Goal: Information Seeking & Learning: Learn about a topic

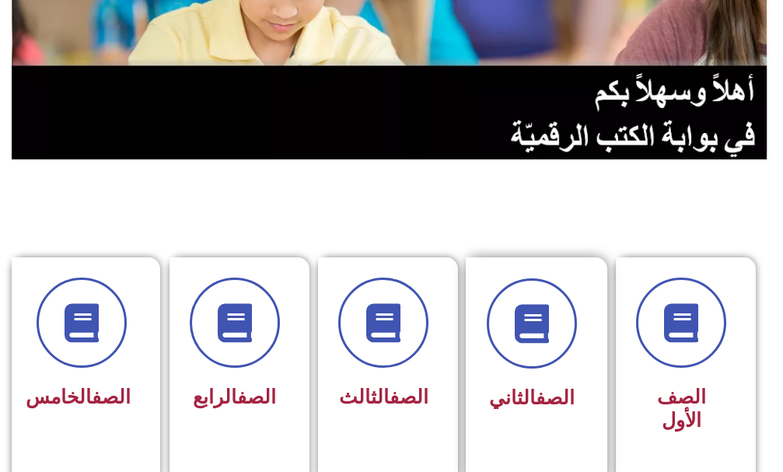
scroll to position [311, 0]
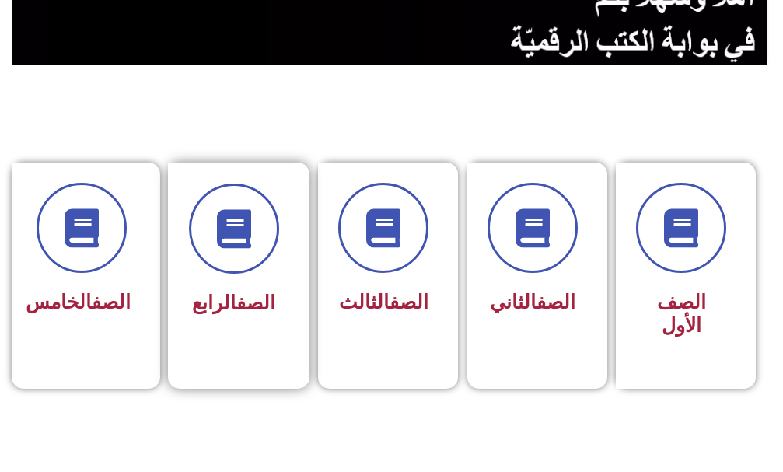
click at [253, 315] on div "الصف الرابع" at bounding box center [234, 303] width 90 height 37
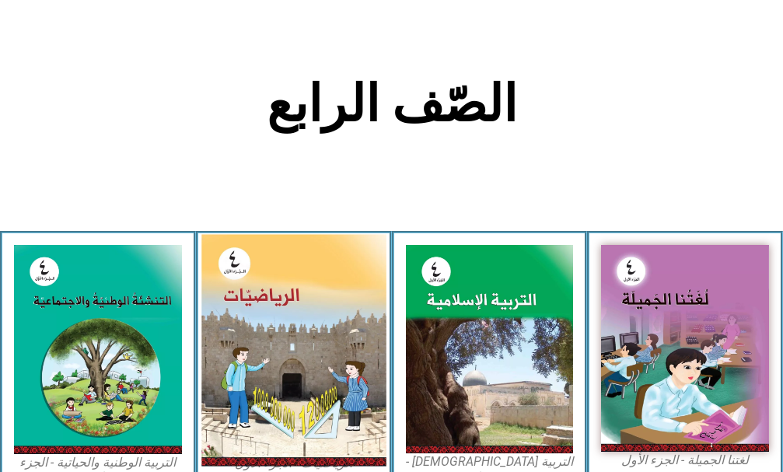
scroll to position [389, 0]
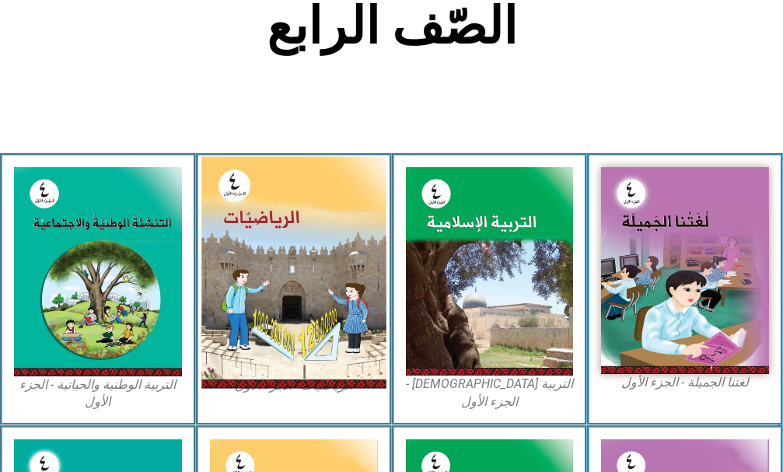
click at [235, 319] on img at bounding box center [293, 272] width 184 height 232
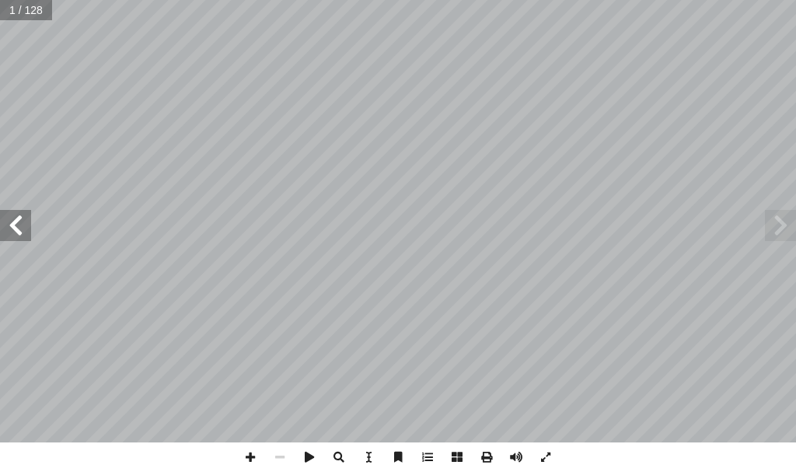
click at [13, 231] on span at bounding box center [15, 225] width 31 height 31
click at [9, 212] on span at bounding box center [15, 225] width 31 height 31
click at [245, 459] on span at bounding box center [250, 457] width 30 height 30
click at [248, 451] on span at bounding box center [250, 457] width 30 height 30
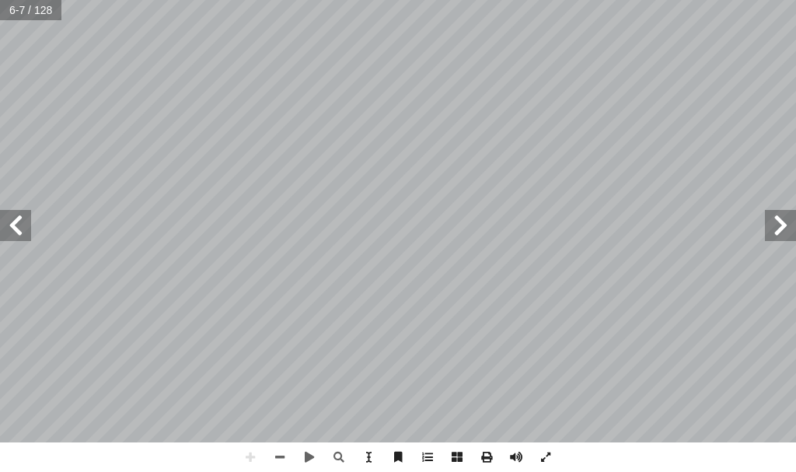
click at [9, 224] on span at bounding box center [15, 225] width 31 height 31
click at [285, 465] on span at bounding box center [280, 457] width 30 height 30
click at [246, 459] on span at bounding box center [250, 457] width 30 height 30
click at [249, 460] on span at bounding box center [250, 457] width 30 height 30
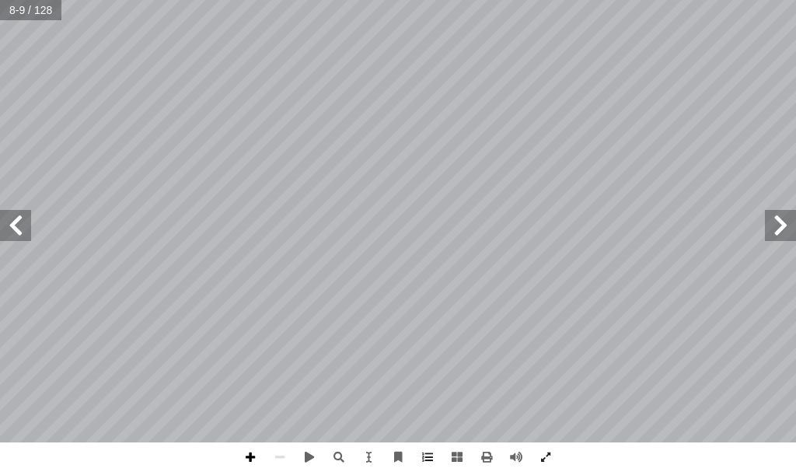
click at [256, 461] on span at bounding box center [250, 457] width 30 height 30
click at [254, 458] on span at bounding box center [250, 457] width 30 height 30
click at [241, 460] on span at bounding box center [250, 457] width 30 height 30
click at [565, 380] on div "٤ لرياضيات � لعلماء في مجال � ء � ت هؤل � نجاز إ هم � أ حدة عن � � يتعدى صفحة و…" at bounding box center [398, 221] width 796 height 442
